Goal: Transaction & Acquisition: Obtain resource

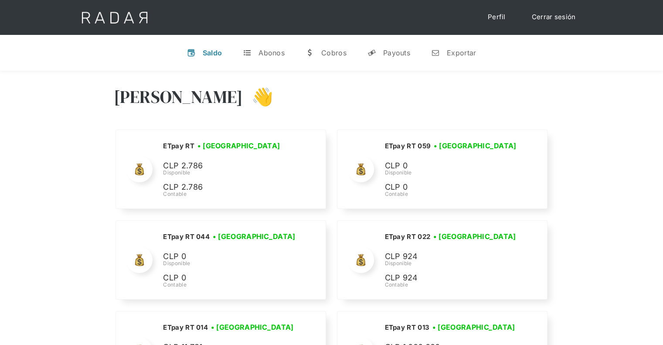
click at [404, 50] on div "Payouts" at bounding box center [396, 52] width 27 height 9
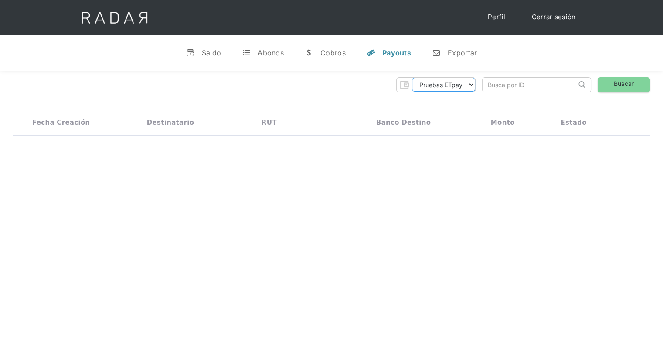
click at [469, 87] on select "Pruebas ETpay Cuenta 1.000 Cuenta 1.001 Cuenta 1.002 Cuenta 1.003 Cuenta 1.004 …" at bounding box center [443, 85] width 63 height 14
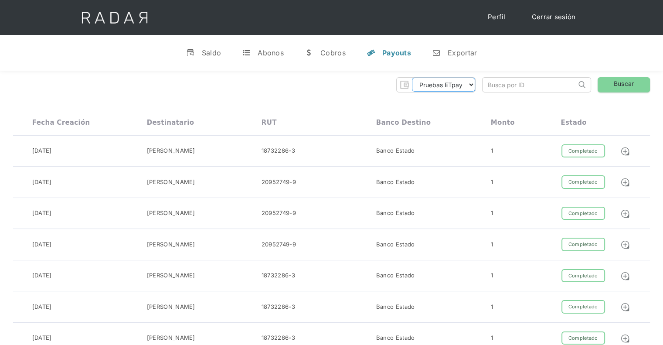
select select "etpay-rt-003"
click at [412, 78] on select "Pruebas ETpay Cuenta 1.000 Cuenta 1.001 Cuenta 1.002 Cuenta 1.003 Cuenta 1.004 …" at bounding box center [443, 85] width 63 height 14
click at [635, 83] on link "Buscar" at bounding box center [623, 84] width 52 height 15
click at [469, 50] on div "Exportar" at bounding box center [462, 52] width 29 height 9
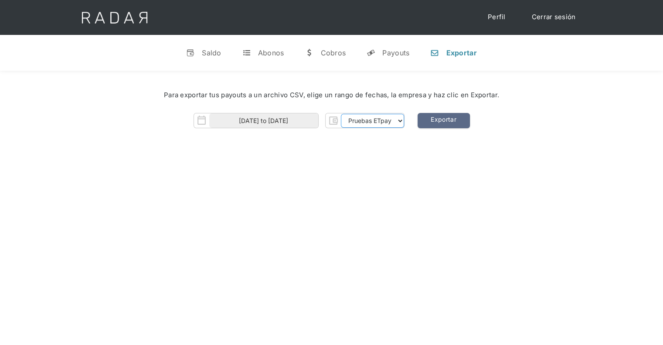
click at [392, 120] on select "Pruebas ETpay Cuenta 1.000 Cuenta 1.001 Cuenta 1.002 Cuenta 1.003 Cuenta 1.004 …" at bounding box center [372, 121] width 63 height 14
select select "etpay-rt-003"
click at [341, 114] on select "Pruebas ETpay Cuenta 1.000 Cuenta 1.001 Cuenta 1.002 Cuenta 1.003 Cuenta 1.004 …" at bounding box center [372, 121] width 63 height 14
click at [263, 121] on input "[DATE] to [DATE]" at bounding box center [263, 120] width 109 height 14
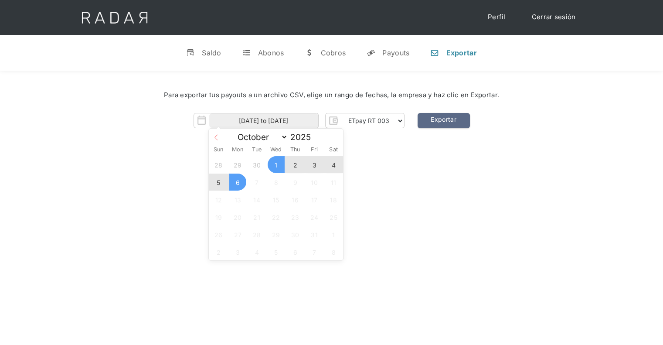
click at [217, 135] on icon at bounding box center [215, 138] width 3 height 6
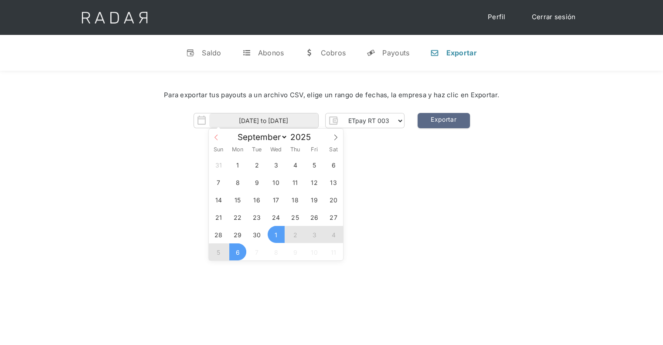
click at [217, 135] on icon at bounding box center [216, 137] width 6 height 6
select select "7"
click at [283, 55] on div "Abonos" at bounding box center [271, 52] width 26 height 9
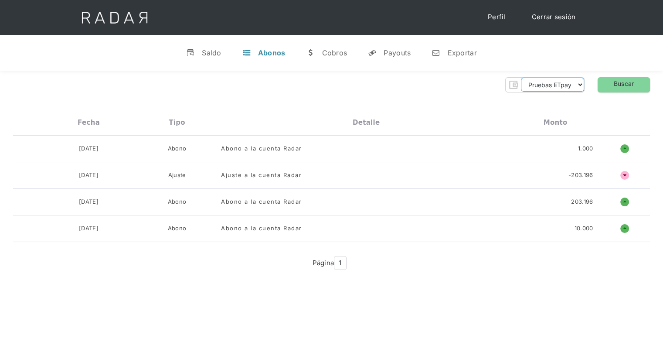
click at [570, 81] on select "Pruebas ETpay Cuenta 1.000 Cuenta 1.001 Cuenta 1.002 Cuenta 1.003 Cuenta 1.004 …" at bounding box center [552, 85] width 63 height 14
select select "etpay-rt-003"
click at [521, 78] on select "Pruebas ETpay Cuenta 1.000 Cuenta 1.001 Cuenta 1.002 Cuenta 1.003 Cuenta 1.004 …" at bounding box center [552, 85] width 63 height 14
click at [628, 88] on link "Buscar" at bounding box center [623, 84] width 52 height 15
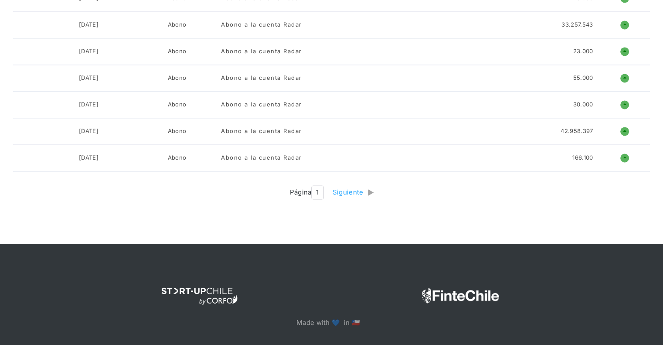
scroll to position [1302, 0]
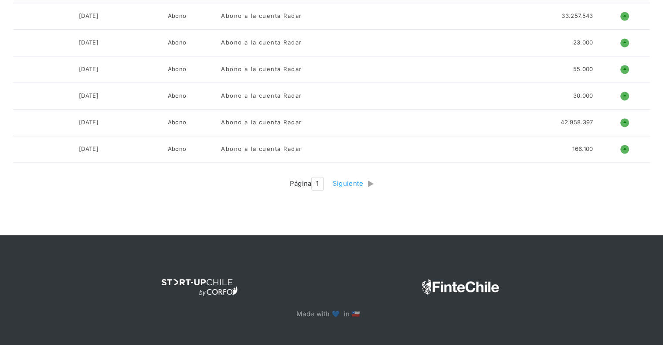
click at [358, 179] on div "Siguiente" at bounding box center [349, 184] width 35 height 10
click at [266, 180] on img at bounding box center [267, 184] width 7 height 10
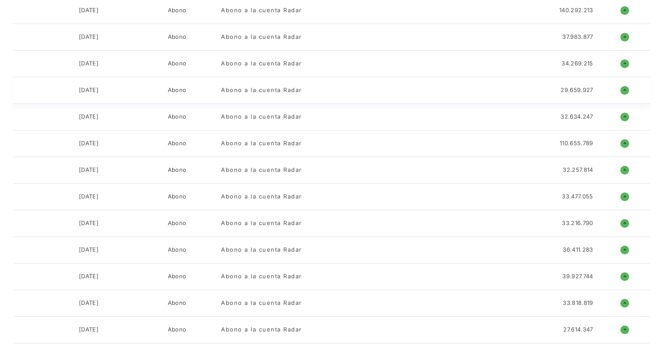
scroll to position [387, 0]
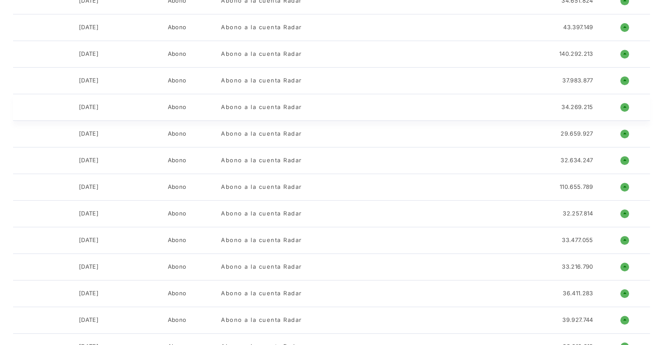
click at [628, 105] on h1 "o" at bounding box center [624, 107] width 9 height 9
click at [626, 105] on h1 "o" at bounding box center [624, 107] width 9 height 9
click at [267, 105] on div "Abono a la cuenta Radar" at bounding box center [261, 107] width 81 height 9
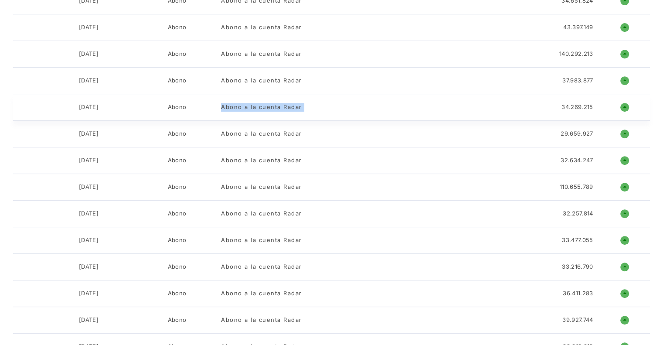
click at [267, 105] on div "Abono a la cuenta Radar" at bounding box center [261, 107] width 81 height 9
click at [163, 111] on div "29-08-2025 Abono Abono a la cuenta Radar 34.269.215 o ñ" at bounding box center [331, 107] width 637 height 27
drag, startPoint x: 593, startPoint y: 107, endPoint x: 419, endPoint y: 138, distance: 176.3
click at [112, 103] on div "29-08-2025 Abono Abono a la cuenta Radar 34.269.215 o ñ" at bounding box center [331, 107] width 637 height 27
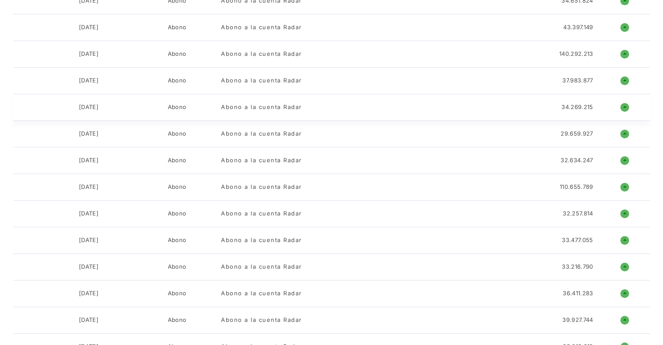
click at [578, 106] on div "34.269.215" at bounding box center [576, 107] width 31 height 9
click at [577, 106] on div "34.269.215" at bounding box center [576, 107] width 31 height 9
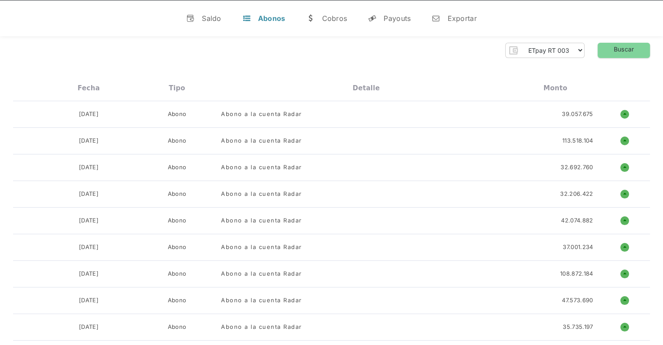
scroll to position [0, 0]
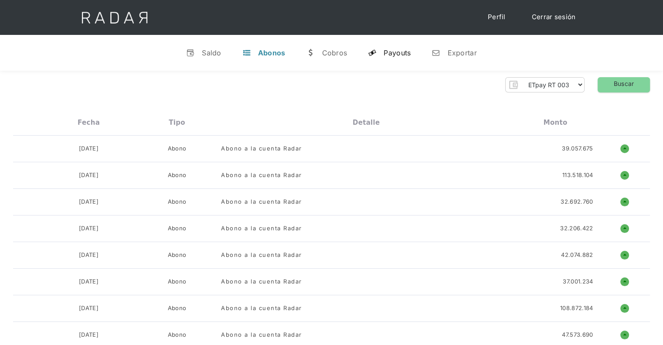
click at [395, 52] on div "Payouts" at bounding box center [396, 52] width 27 height 9
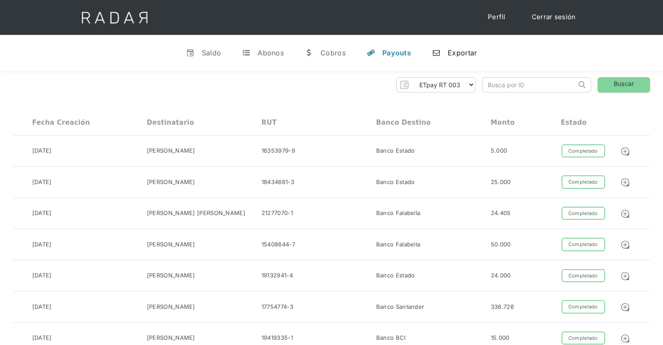
click at [451, 52] on div "Exportar" at bounding box center [462, 52] width 29 height 9
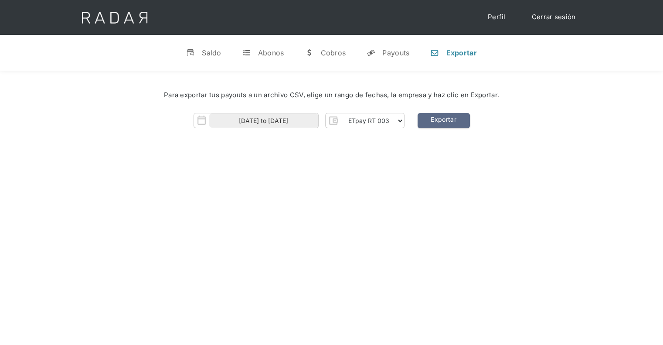
click at [206, 120] on img "Form" at bounding box center [201, 120] width 15 height 15
click at [203, 119] on img "Form" at bounding box center [201, 120] width 15 height 15
click at [199, 121] on img "Form" at bounding box center [201, 120] width 15 height 15
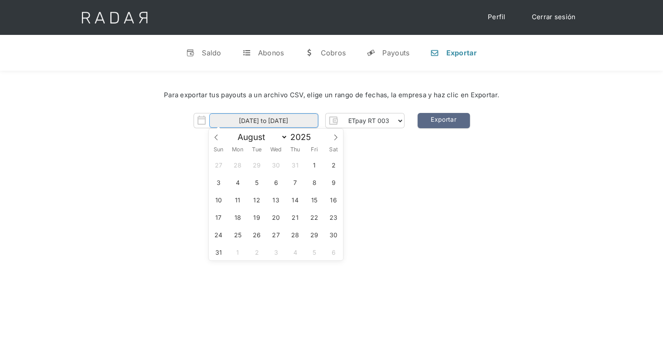
click at [246, 120] on input "[DATE] to [DATE]" at bounding box center [263, 120] width 109 height 14
click at [277, 231] on span "27" at bounding box center [276, 234] width 17 height 17
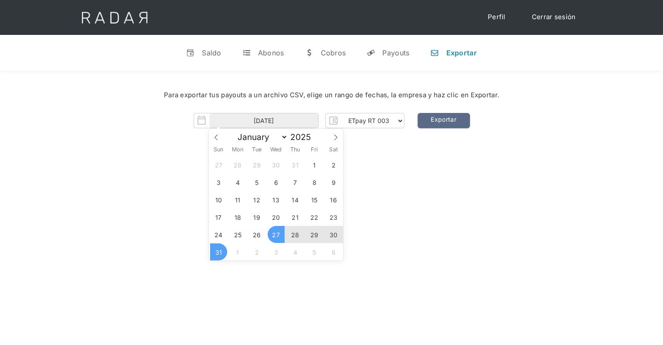
click at [224, 252] on span "31" at bounding box center [218, 251] width 17 height 17
type input "27-08-2025 to 31-08-2025"
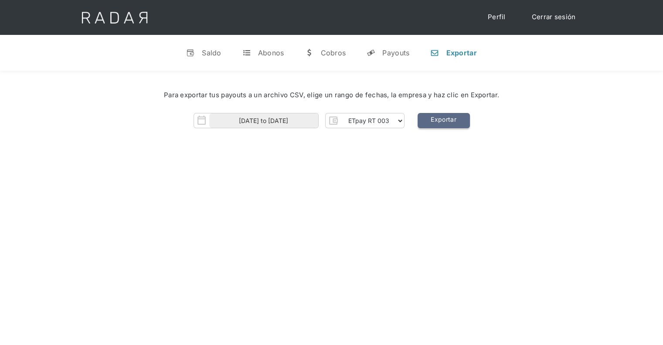
click at [445, 117] on link "Exportar" at bounding box center [443, 120] width 52 height 15
